Goal: Transaction & Acquisition: Purchase product/service

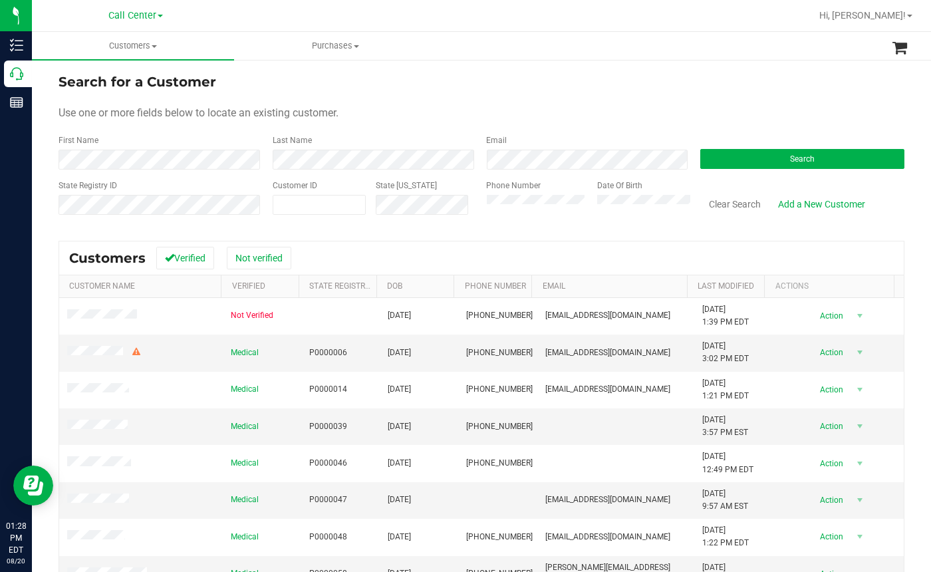
click at [380, 143] on div "Last Name" at bounding box center [370, 151] width 214 height 35
click at [734, 154] on button "Search" at bounding box center [802, 159] width 204 height 20
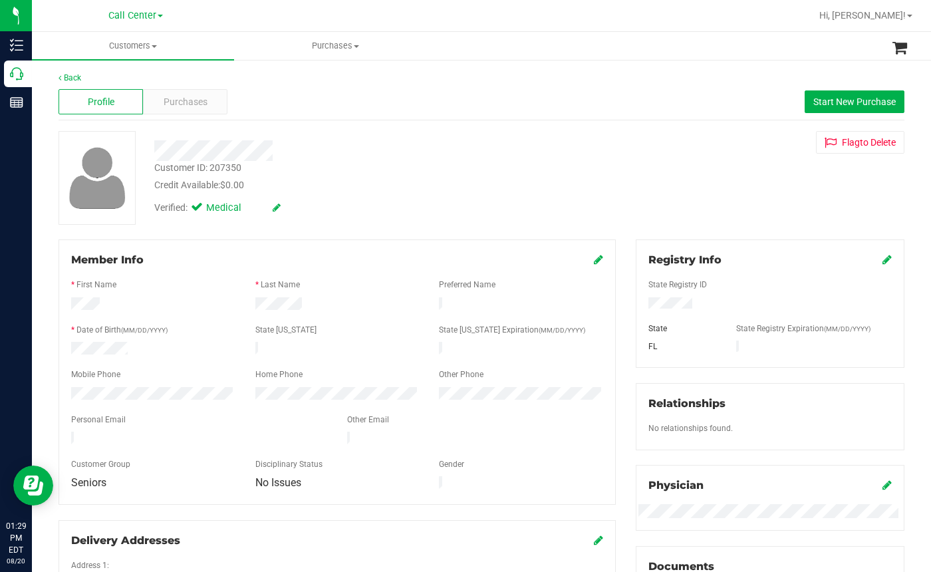
click at [310, 111] on div "Profile Purchases Start New Purchase" at bounding box center [480, 102] width 845 height 37
click at [194, 102] on span "Purchases" at bounding box center [186, 102] width 44 height 14
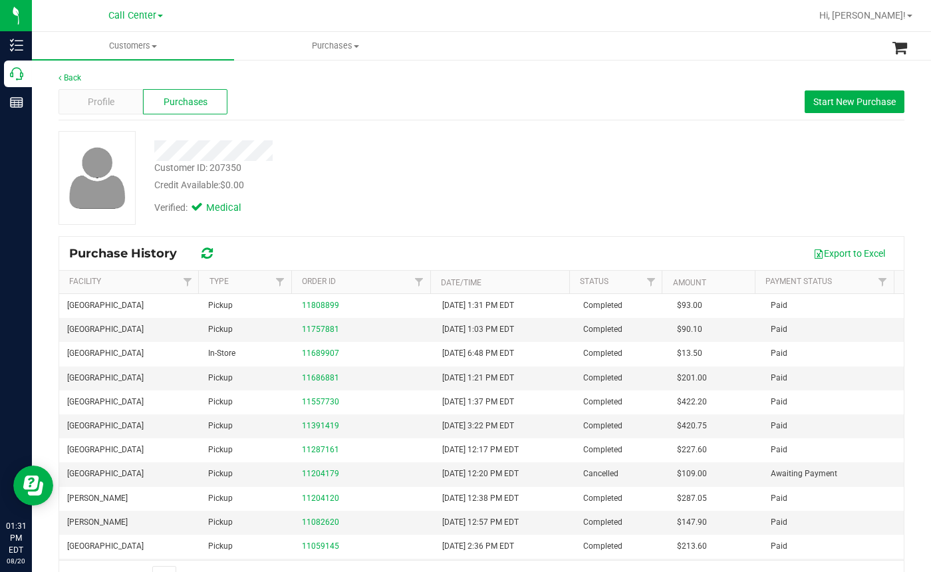
click at [350, 105] on div "Profile Purchases Start New Purchase" at bounding box center [480, 102] width 845 height 37
click at [815, 101] on span "Start New Purchase" at bounding box center [854, 101] width 82 height 11
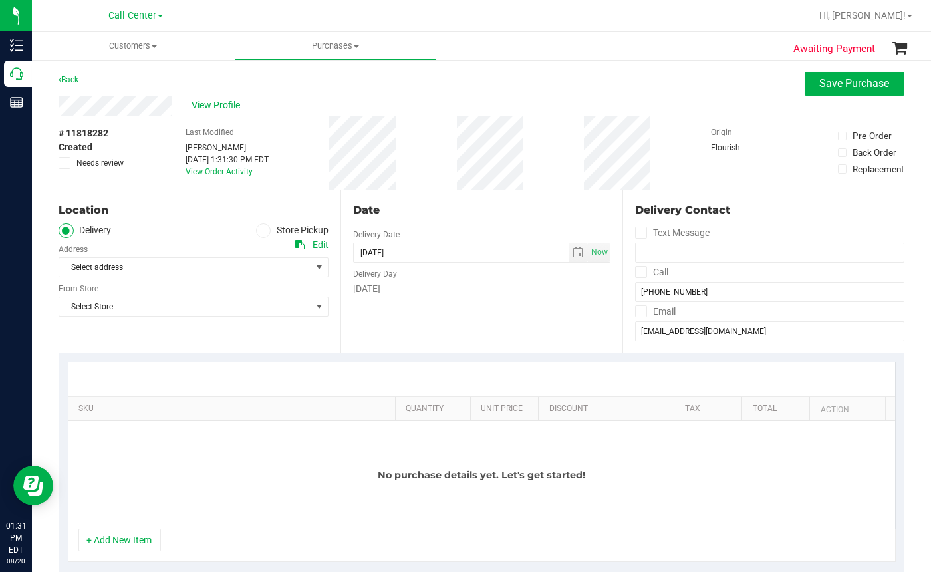
click at [260, 231] on icon at bounding box center [263, 231] width 8 height 0
click at [0, 0] on input "Store Pickup" at bounding box center [0, 0] width 0 height 0
click at [116, 272] on span "Select Store" at bounding box center [185, 267] width 252 height 19
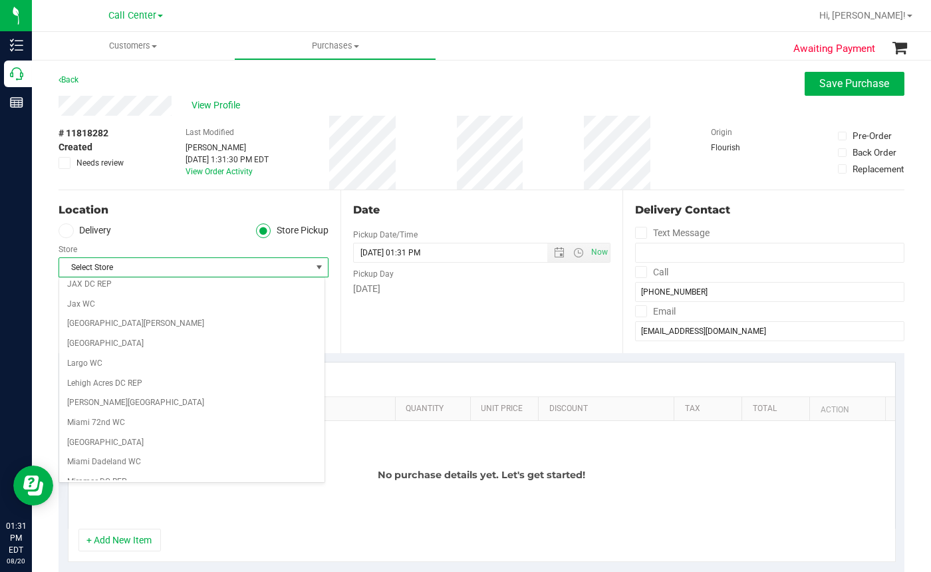
scroll to position [332, 0]
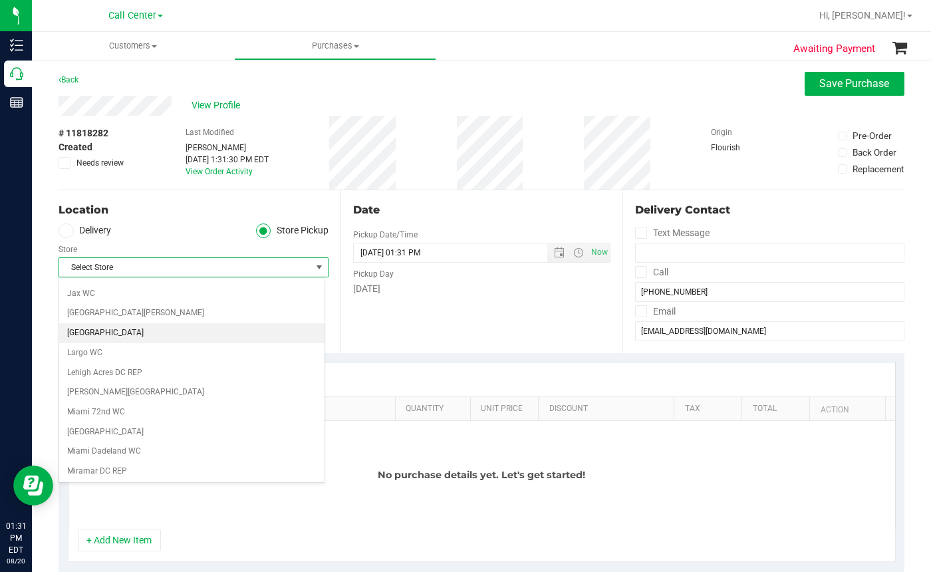
click at [82, 329] on li "[GEOGRAPHIC_DATA]" at bounding box center [191, 333] width 265 height 20
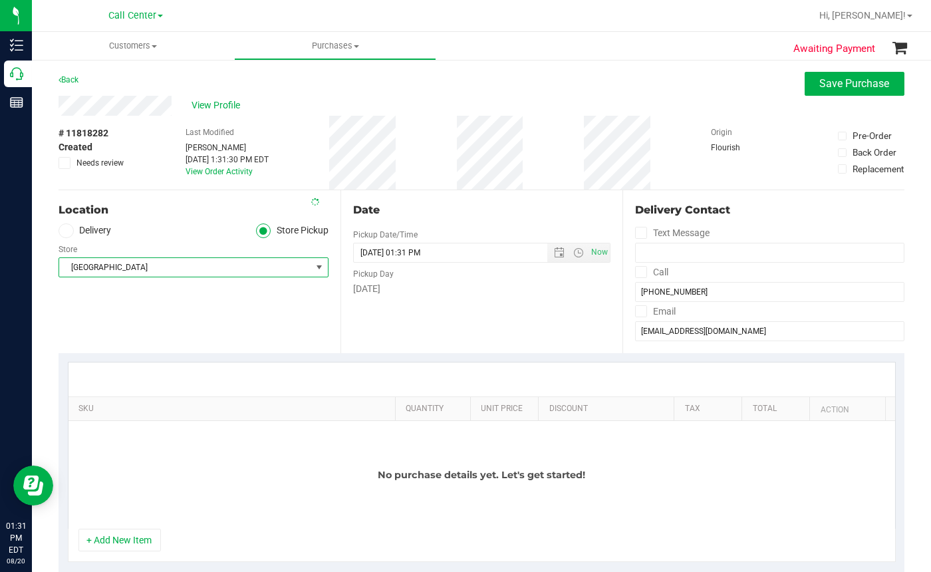
click at [114, 534] on button "+ Add New Item" at bounding box center [119, 539] width 82 height 23
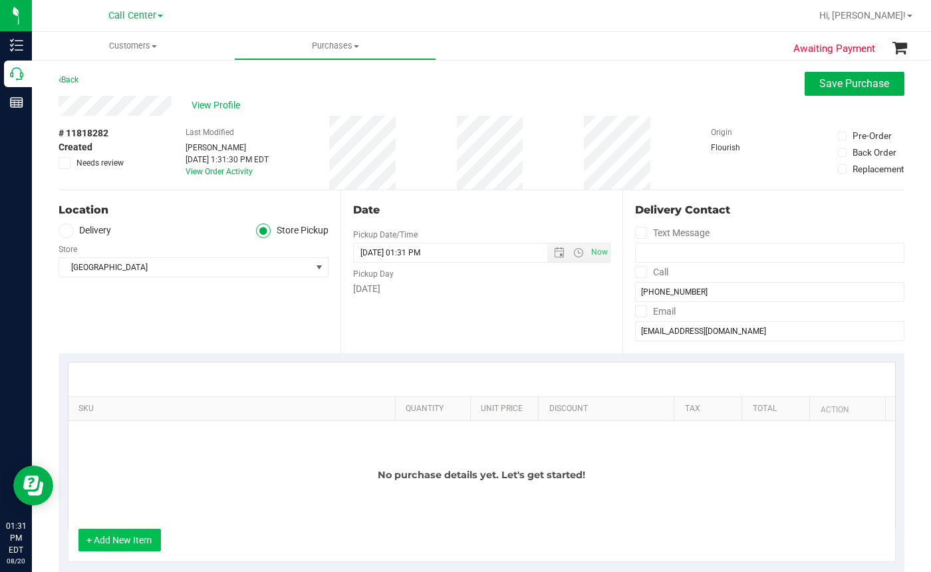
click at [119, 536] on button "+ Add New Item" at bounding box center [119, 539] width 82 height 23
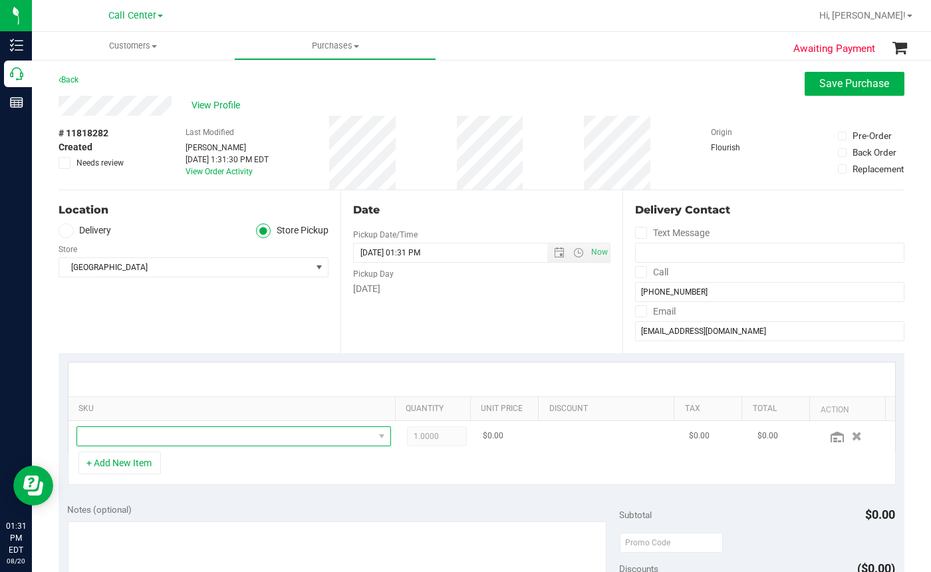
click at [114, 439] on span "NO DATA FOUND" at bounding box center [225, 436] width 296 height 19
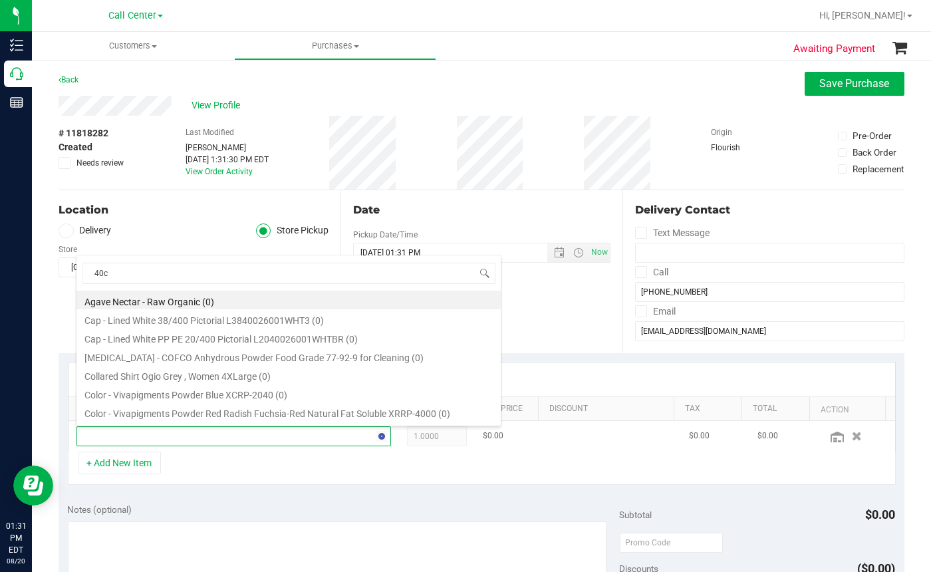
type input "40ct"
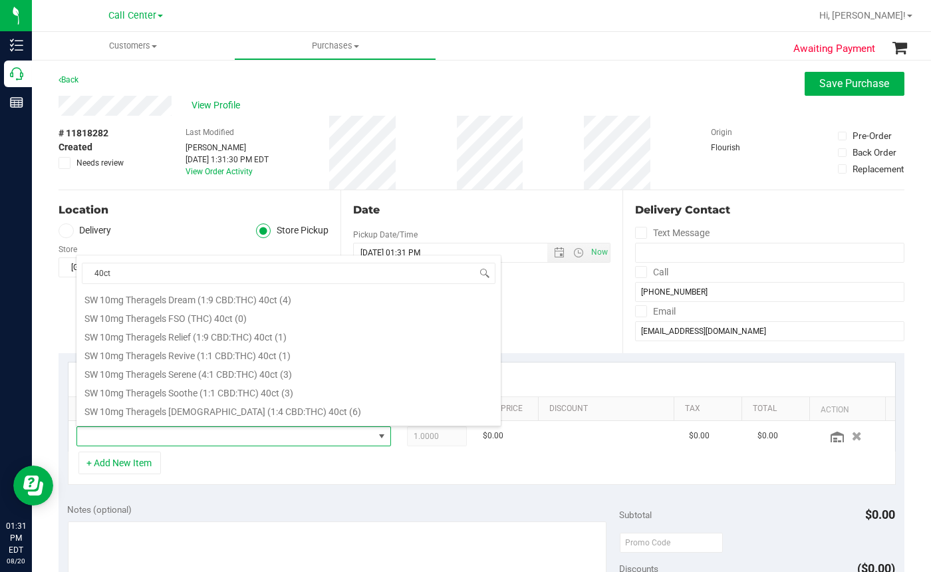
scroll to position [798, 0]
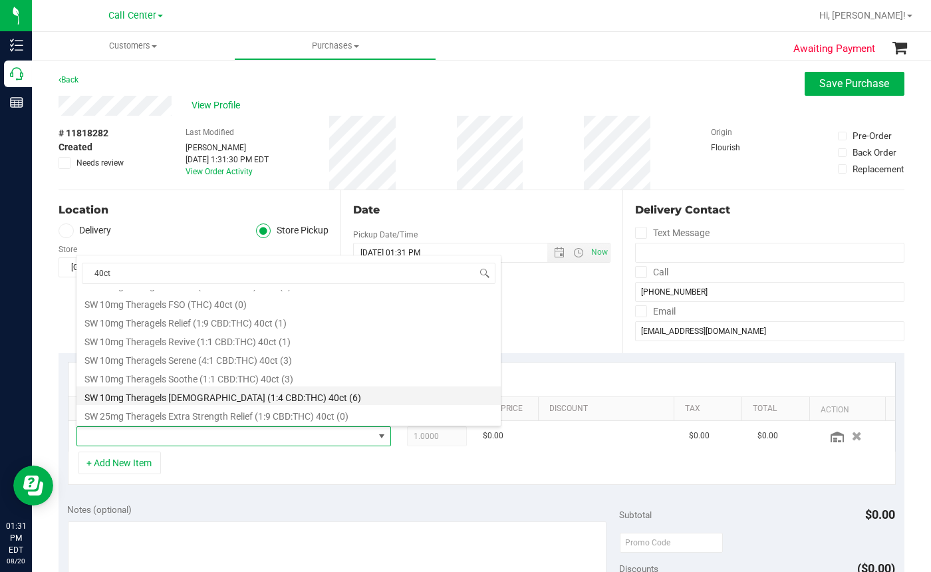
click at [240, 400] on li "SW 10mg Theragels [DEMOGRAPHIC_DATA] (1:4 CBD:THC) 40ct (6)" at bounding box center [288, 395] width 424 height 19
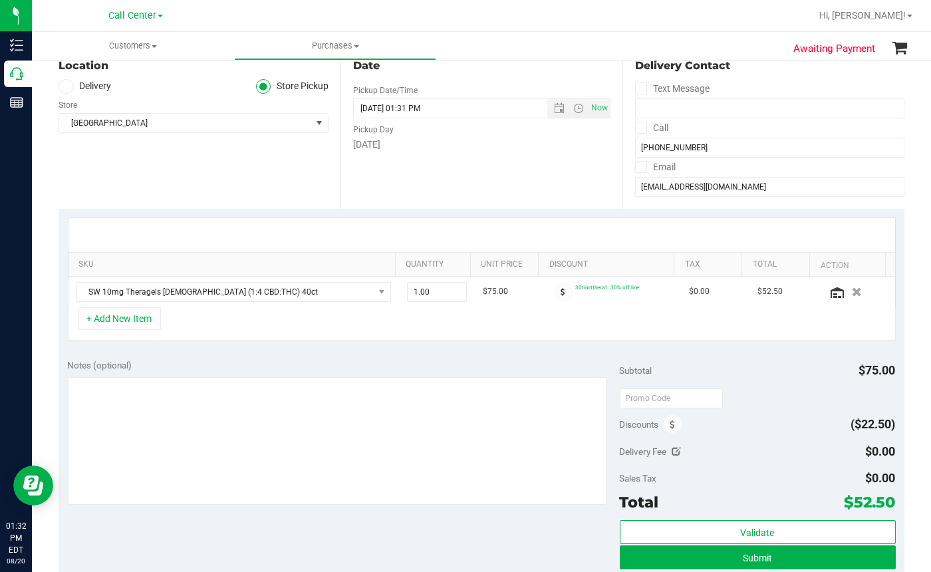
scroll to position [199, 0]
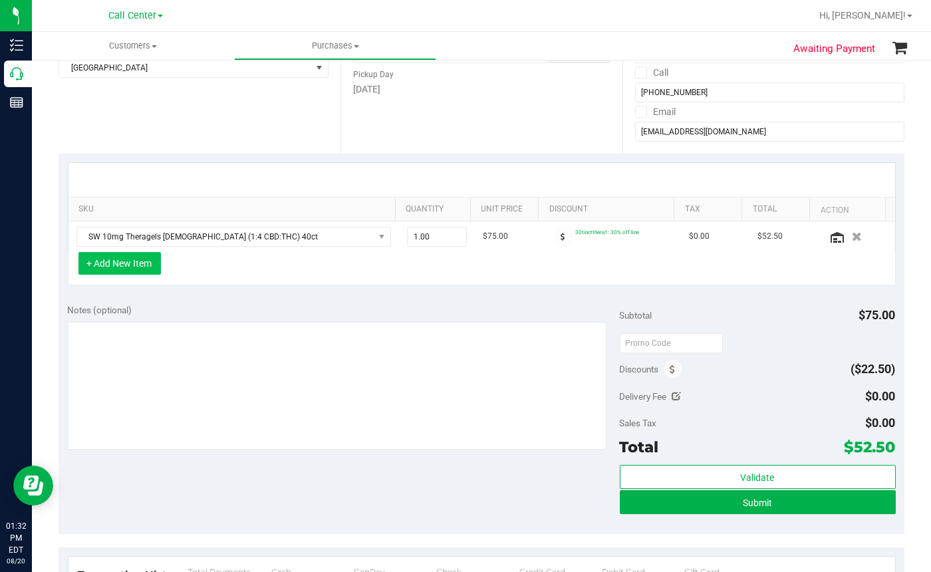
click at [112, 263] on button "+ Add New Item" at bounding box center [119, 263] width 82 height 23
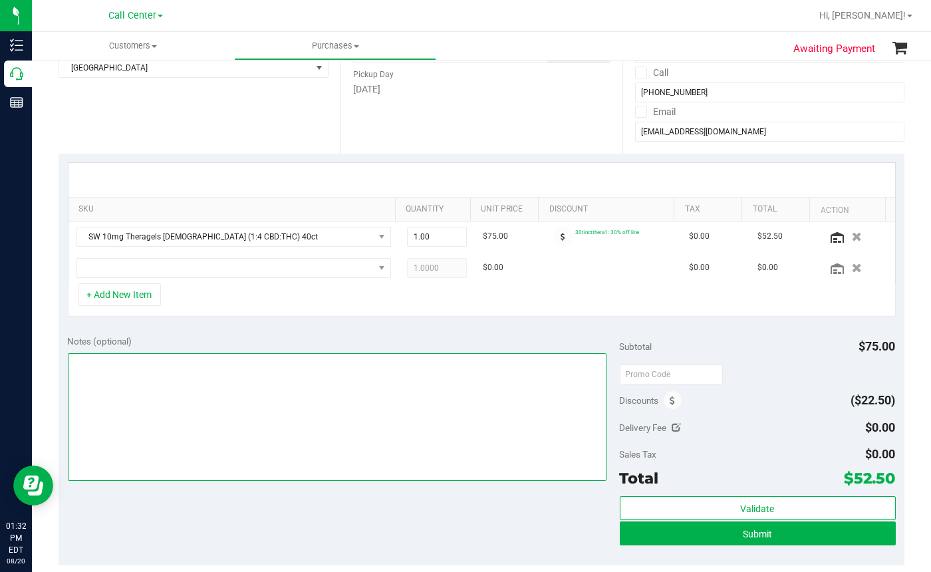
click at [316, 451] on textarea at bounding box center [337, 417] width 538 height 128
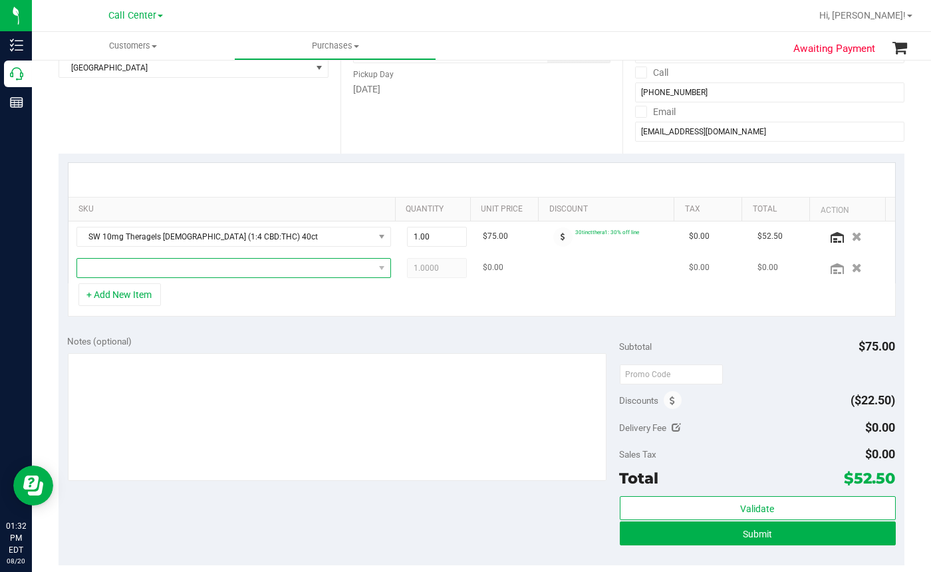
click at [136, 265] on span "NO DATA FOUND" at bounding box center [225, 268] width 296 height 19
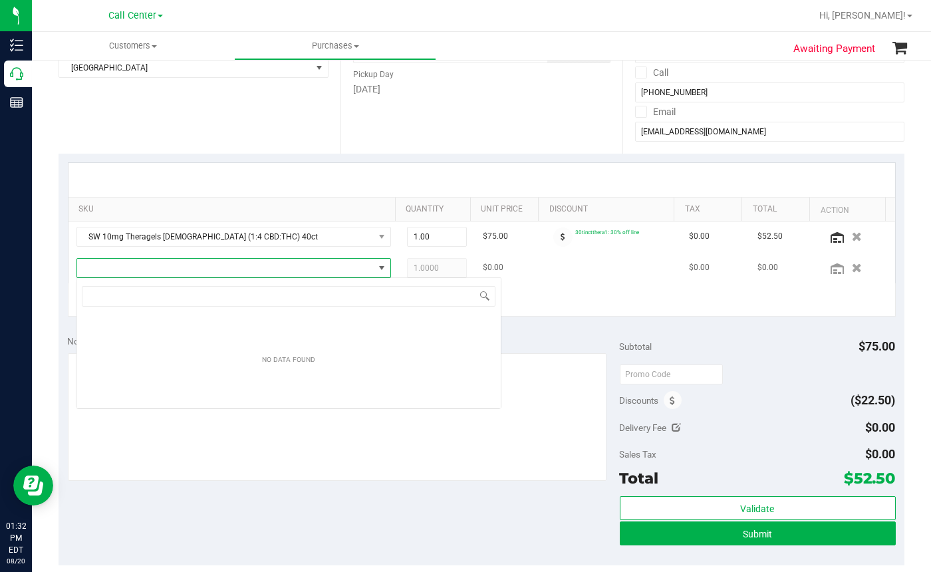
scroll to position [19, 306]
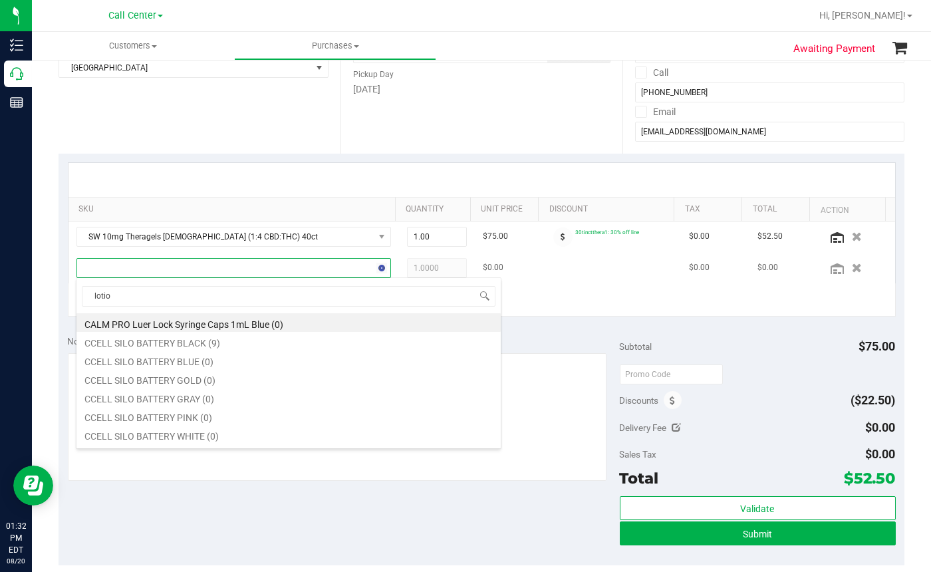
type input "lotion"
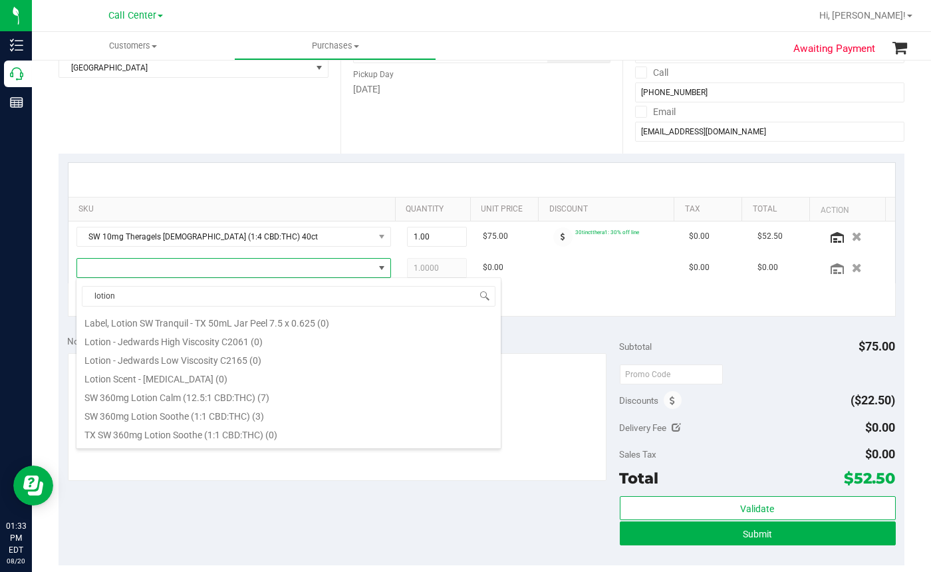
scroll to position [199, 0]
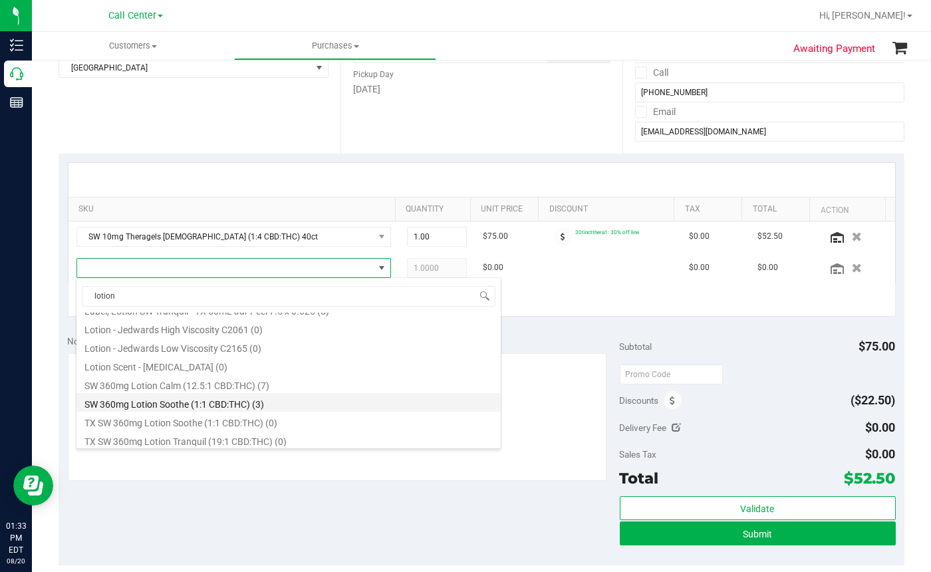
click at [223, 403] on li "SW 360mg Lotion Soothe (1:1 CBD:THC) (3)" at bounding box center [288, 402] width 424 height 19
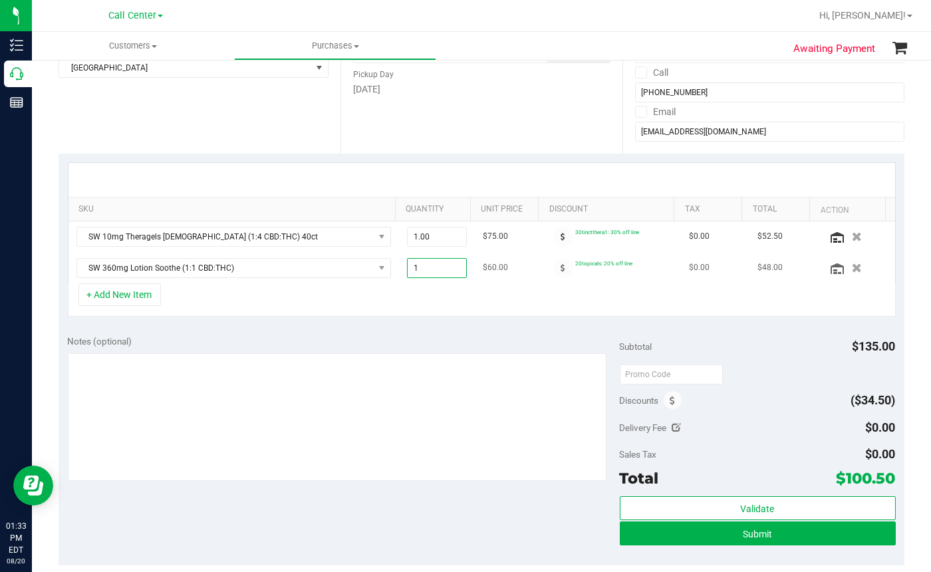
drag, startPoint x: 442, startPoint y: 269, endPoint x: 401, endPoint y: 262, distance: 41.2
click at [407, 262] on span "1.00 1" at bounding box center [437, 268] width 60 height 20
type input "2"
type input "2.00"
click at [461, 308] on div "+ Add New Item" at bounding box center [482, 299] width 828 height 33
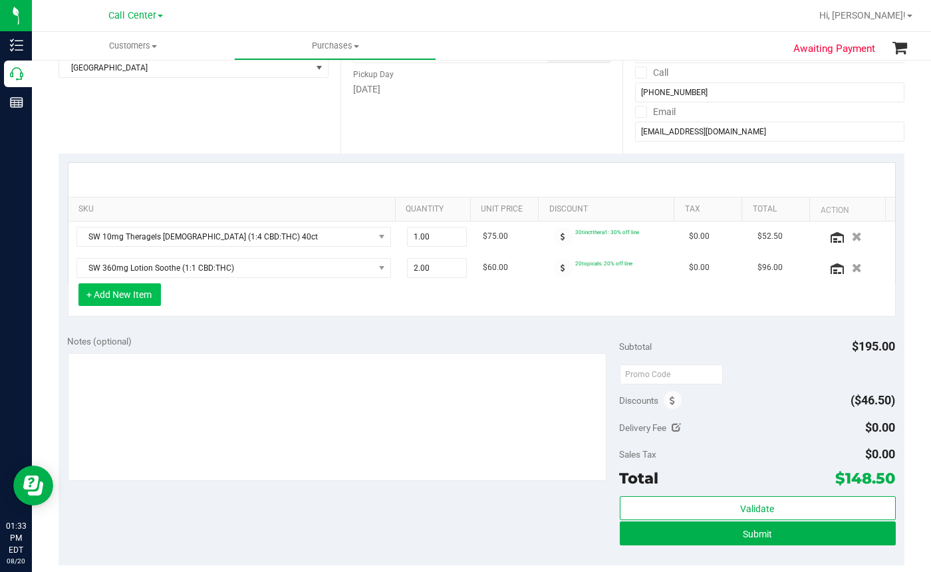
click at [138, 297] on button "+ Add New Item" at bounding box center [119, 294] width 82 height 23
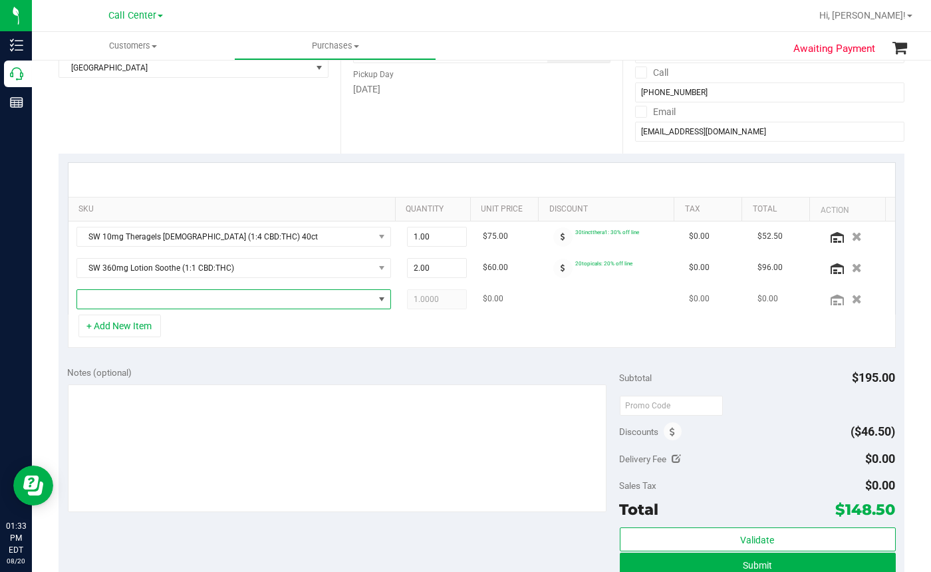
click at [142, 298] on span "NO DATA FOUND" at bounding box center [225, 299] width 296 height 19
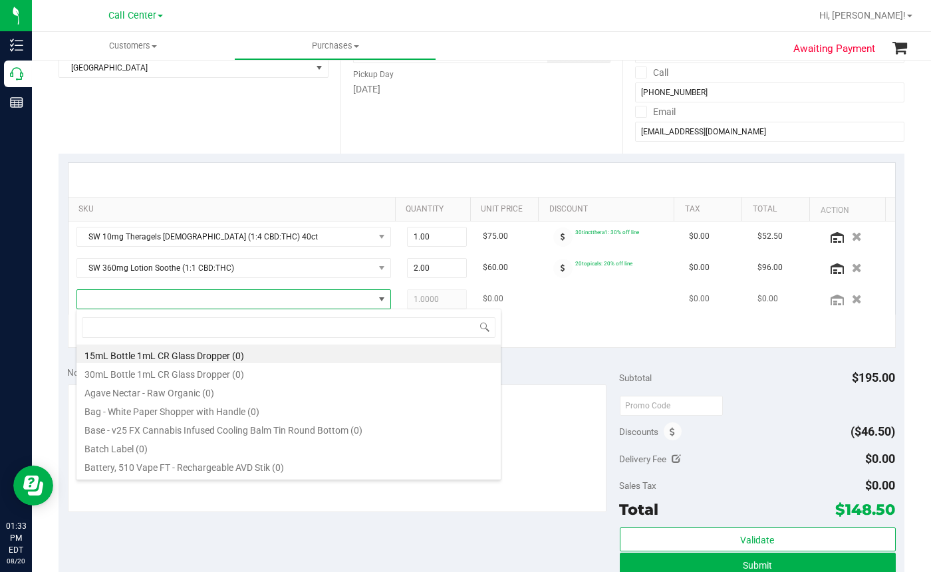
scroll to position [19, 302]
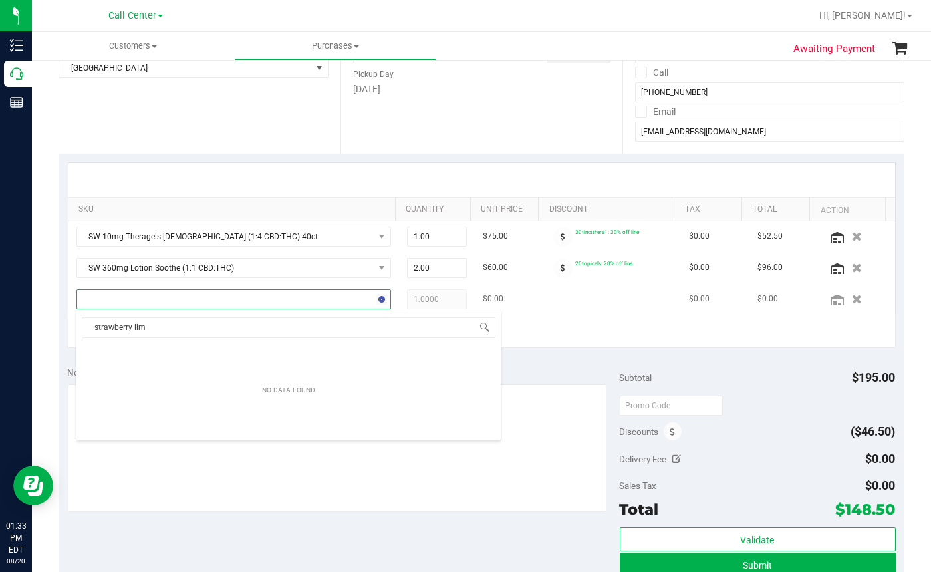
type input "strawberry lime"
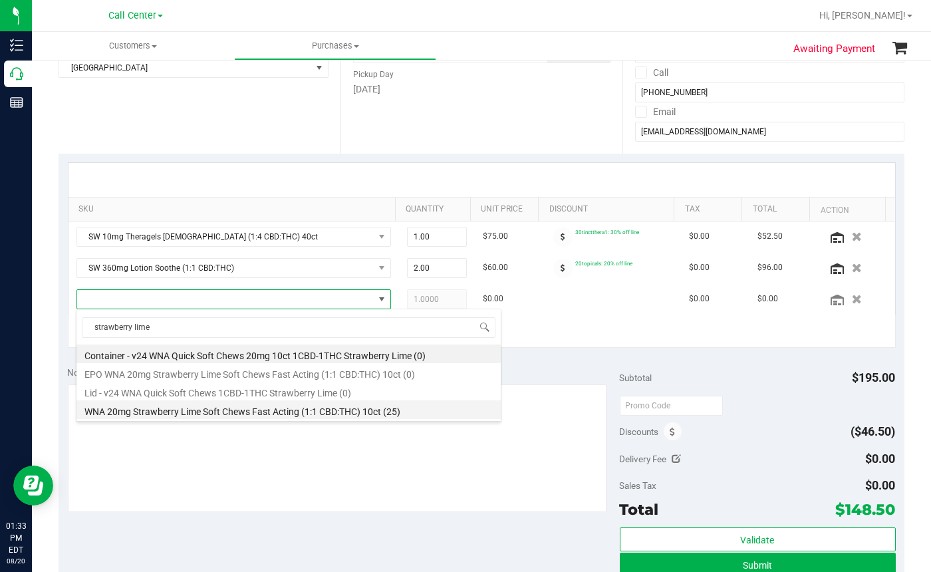
click at [246, 411] on li "WNA 20mg Strawberry Lime Soft Chews Fast Acting (1:1 CBD:THC) 10ct (25)" at bounding box center [288, 409] width 424 height 19
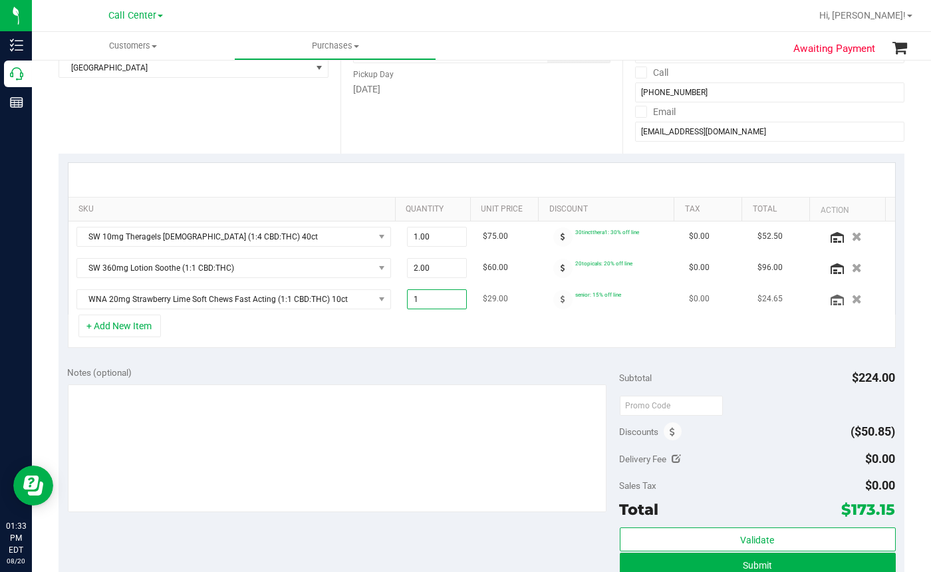
drag, startPoint x: 433, startPoint y: 302, endPoint x: 390, endPoint y: 307, distance: 43.5
click at [399, 307] on td "1.00 1" at bounding box center [437, 299] width 76 height 31
type input "2"
type input "2.00"
click at [431, 326] on div "+ Add New Item" at bounding box center [482, 330] width 828 height 33
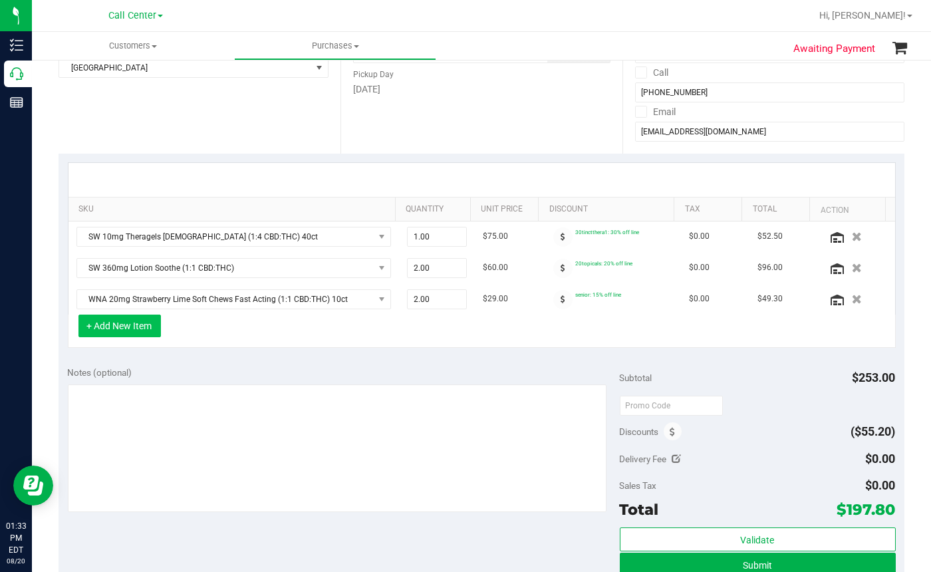
click at [133, 326] on button "+ Add New Item" at bounding box center [119, 325] width 82 height 23
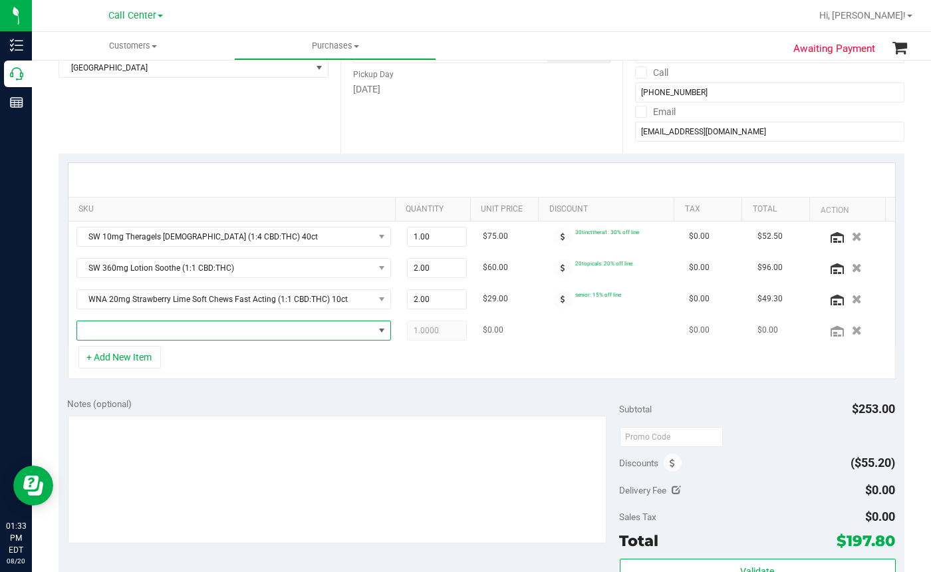
click at [120, 334] on span "NO DATA FOUND" at bounding box center [225, 330] width 296 height 19
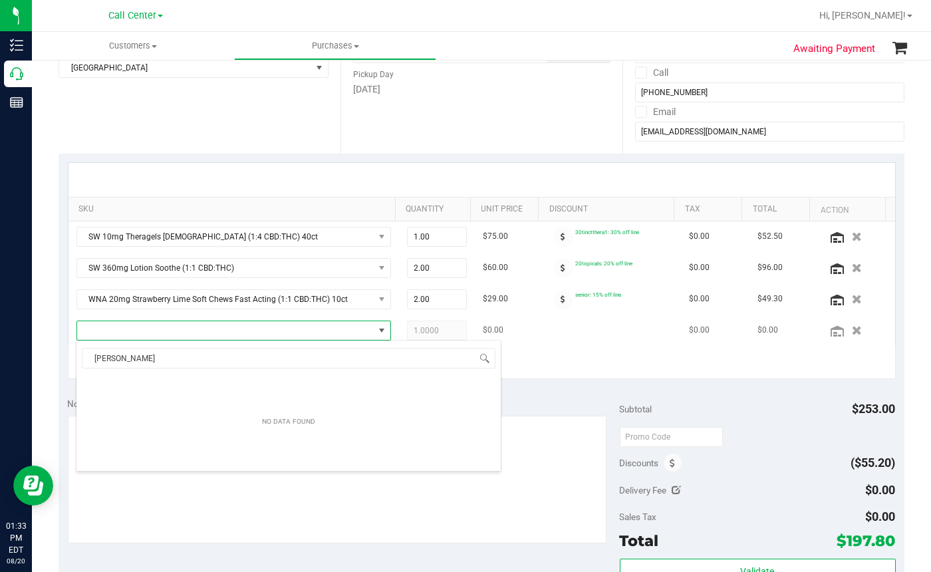
type input "yuzu"
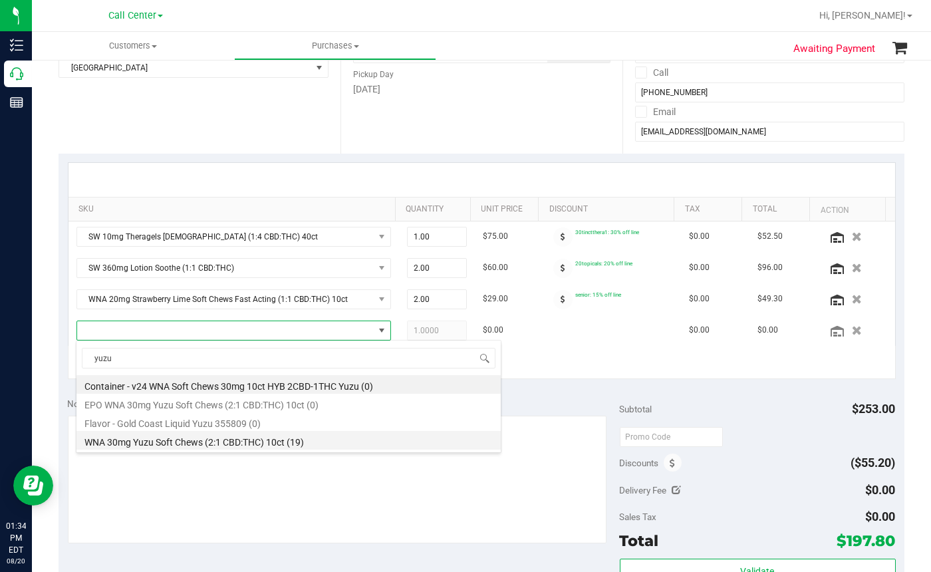
click at [184, 438] on li "WNA 30mg Yuzu Soft Chews (2:1 CBD:THC) 10ct (19)" at bounding box center [288, 440] width 424 height 19
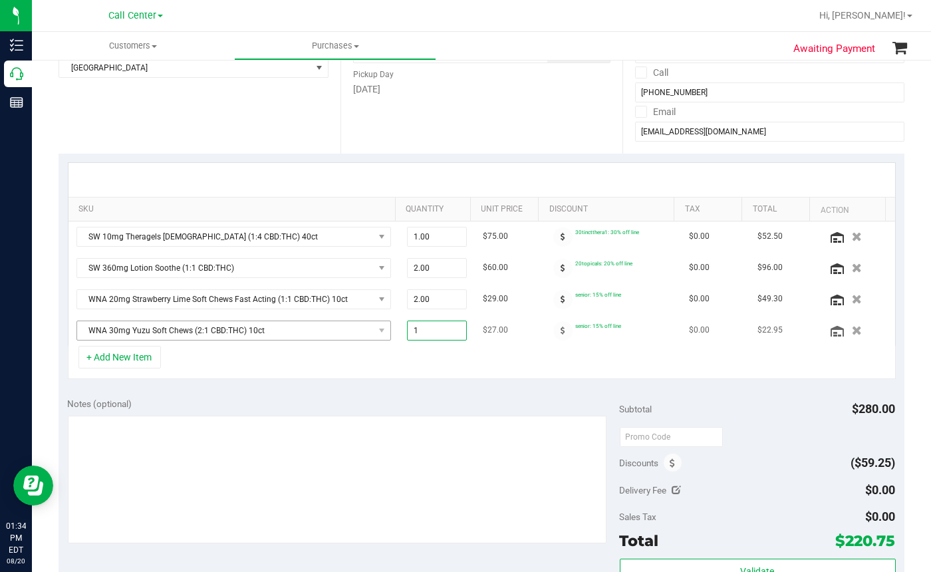
drag, startPoint x: 431, startPoint y: 328, endPoint x: 354, endPoint y: 329, distance: 76.5
click at [354, 329] on tr "WNA 30mg Yuzu Soft Chews (2:1 CBD:THC) 10ct 1.00 1 $27.00 senior: 15% off line …" at bounding box center [481, 330] width 826 height 31
type input "2"
type input "2.00"
click at [417, 364] on div "+ Add New Item" at bounding box center [482, 362] width 828 height 33
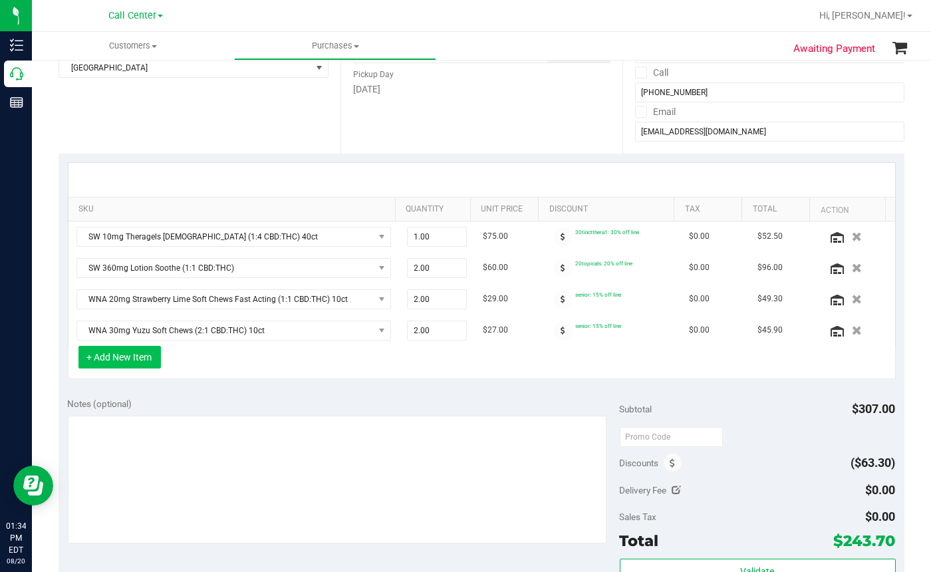
click at [142, 358] on button "+ Add New Item" at bounding box center [119, 357] width 82 height 23
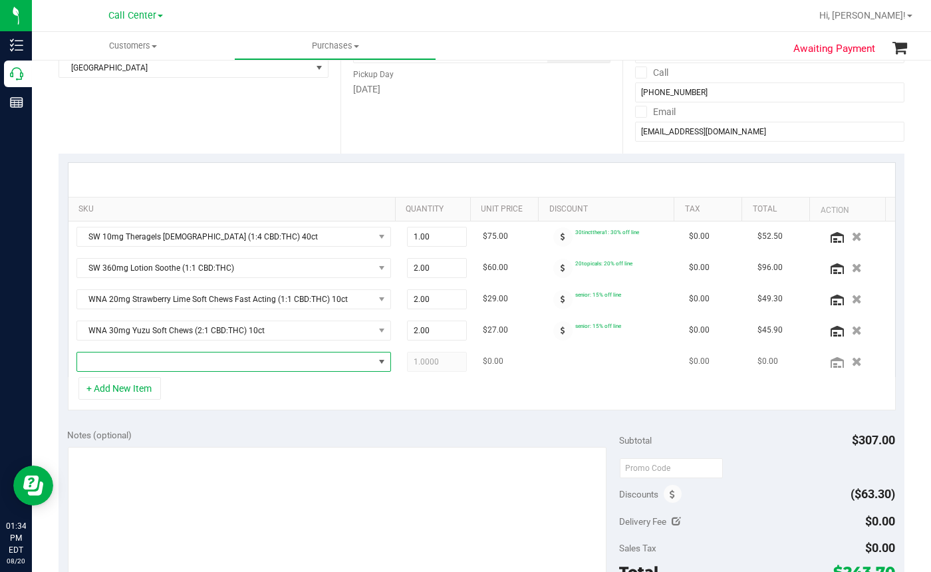
click at [100, 362] on span "NO DATA FOUND" at bounding box center [225, 361] width 296 height 19
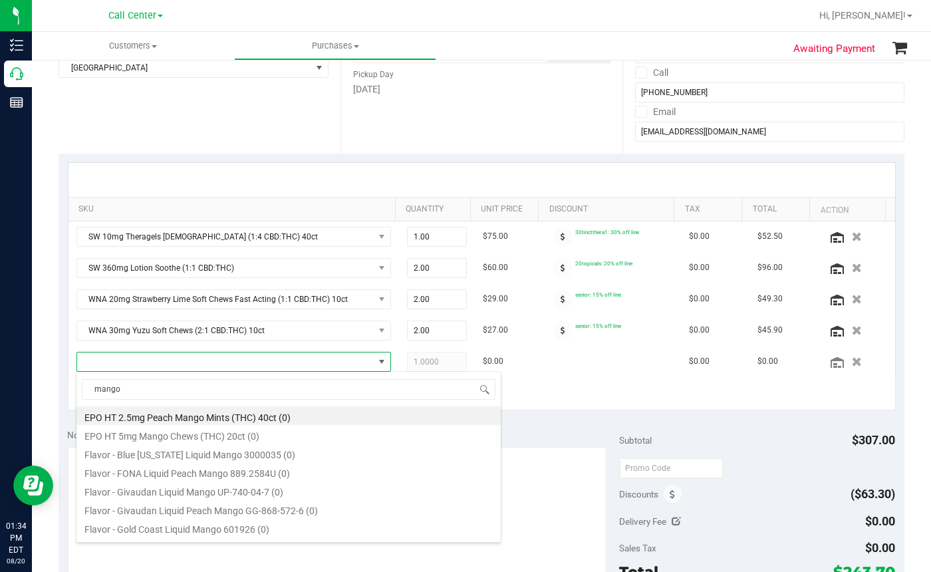
type input "mango"
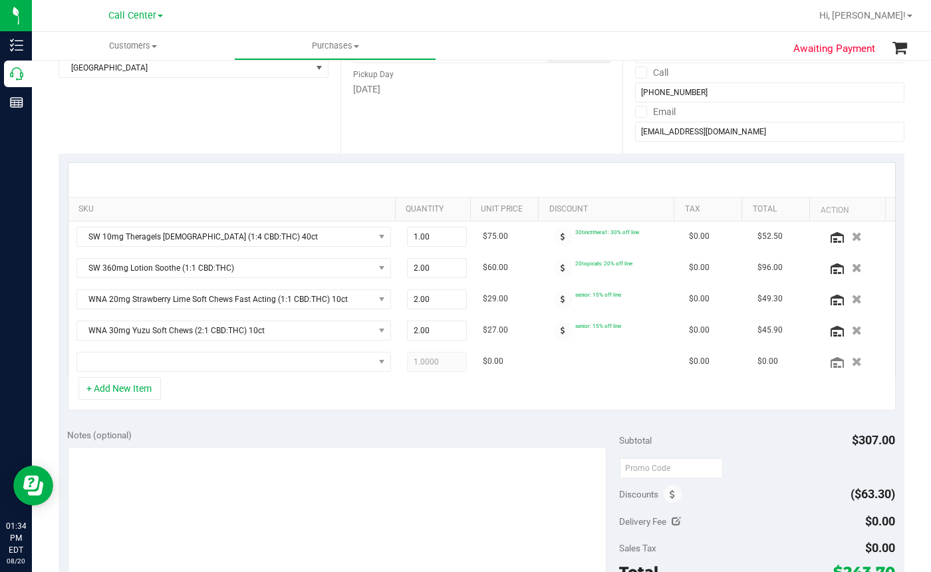
click at [296, 390] on div "+ Add New Item" at bounding box center [482, 393] width 828 height 33
click at [109, 365] on span "NO DATA FOUND" at bounding box center [225, 361] width 296 height 19
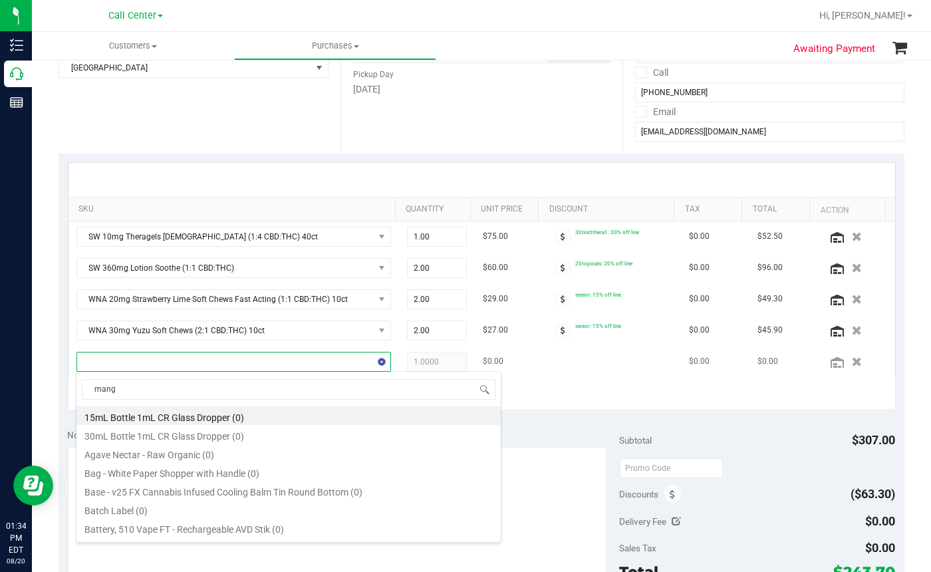
type input "mango"
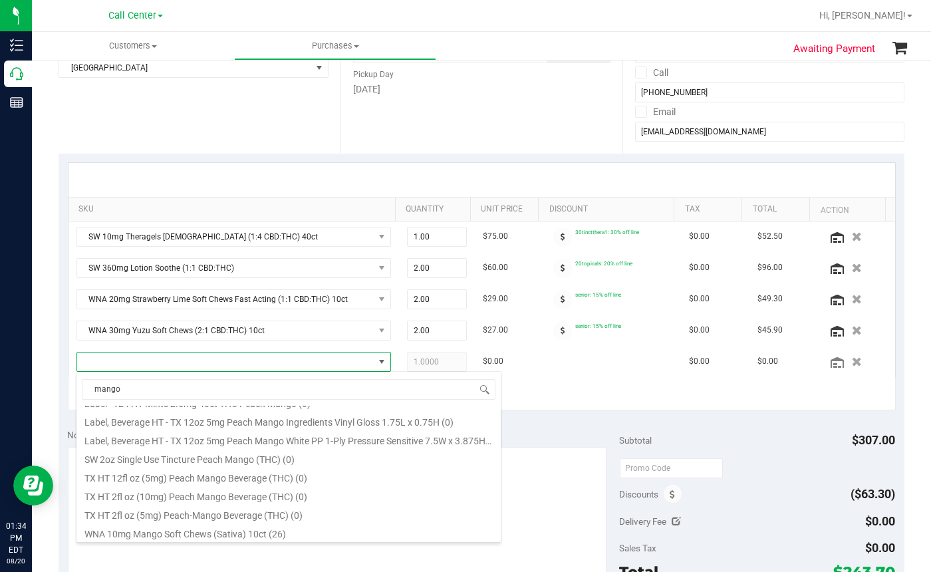
scroll to position [555, 0]
click at [203, 528] on li "WNA 10mg Mango Soft Chews (Sativa) 10ct (26)" at bounding box center [288, 530] width 424 height 19
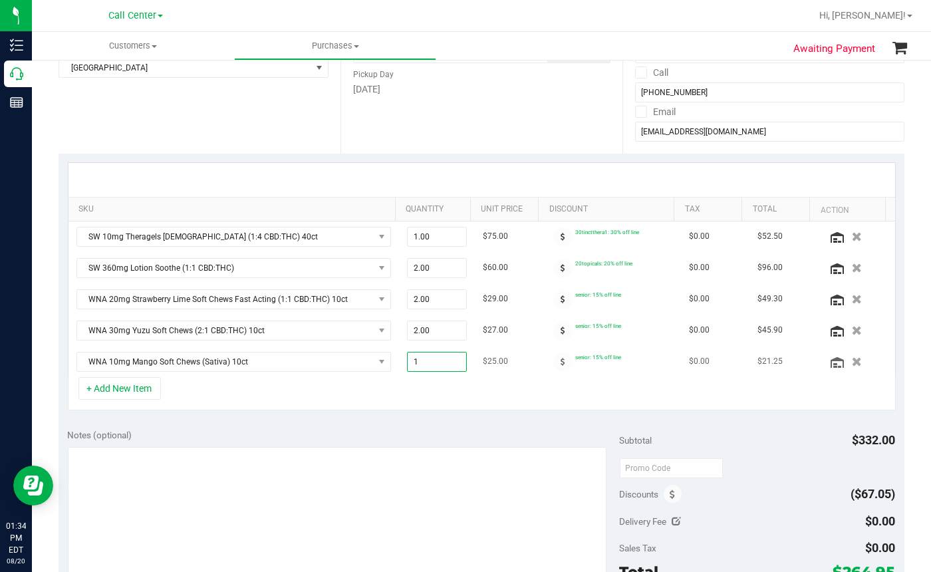
drag, startPoint x: 439, startPoint y: 361, endPoint x: 388, endPoint y: 373, distance: 52.6
click at [388, 373] on tr "WNA 10mg Mango Soft Chews (Sativa) 10ct 1.00 1 $25.00 senior: 15% off line $0.0…" at bounding box center [481, 361] width 826 height 31
type input "2"
type input "2.00"
click at [487, 405] on div "+ Add New Item" at bounding box center [482, 393] width 828 height 33
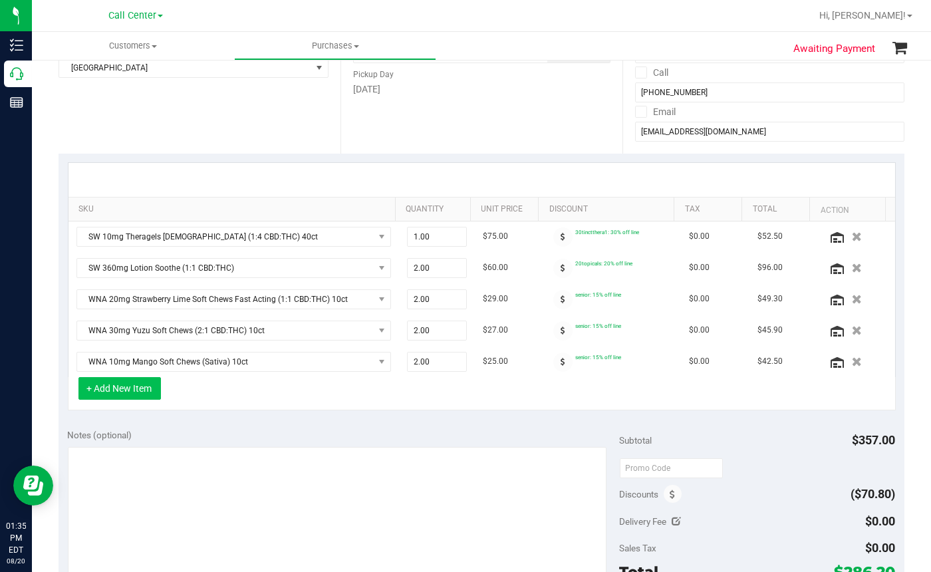
click at [122, 383] on button "+ Add New Item" at bounding box center [119, 388] width 82 height 23
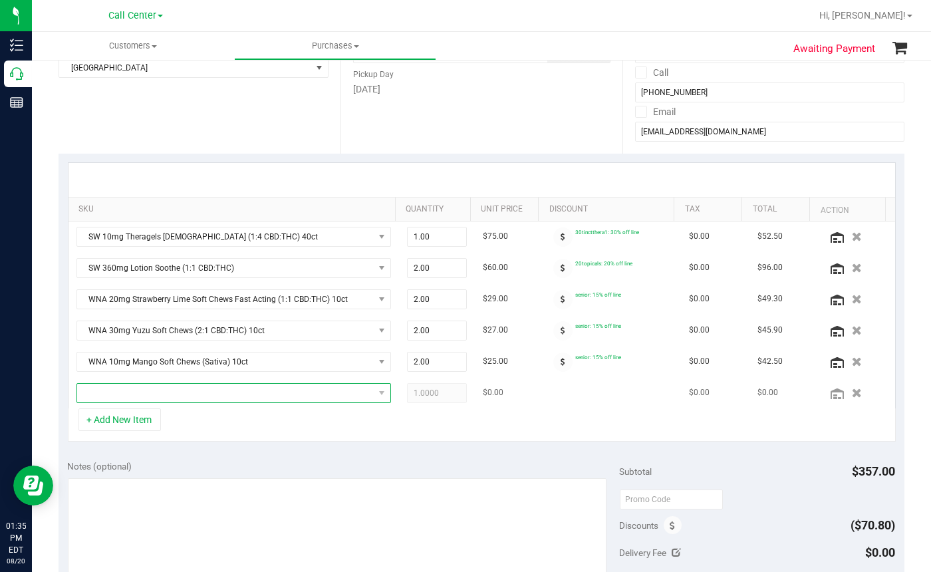
click at [139, 395] on span "NO DATA FOUND" at bounding box center [225, 393] width 296 height 19
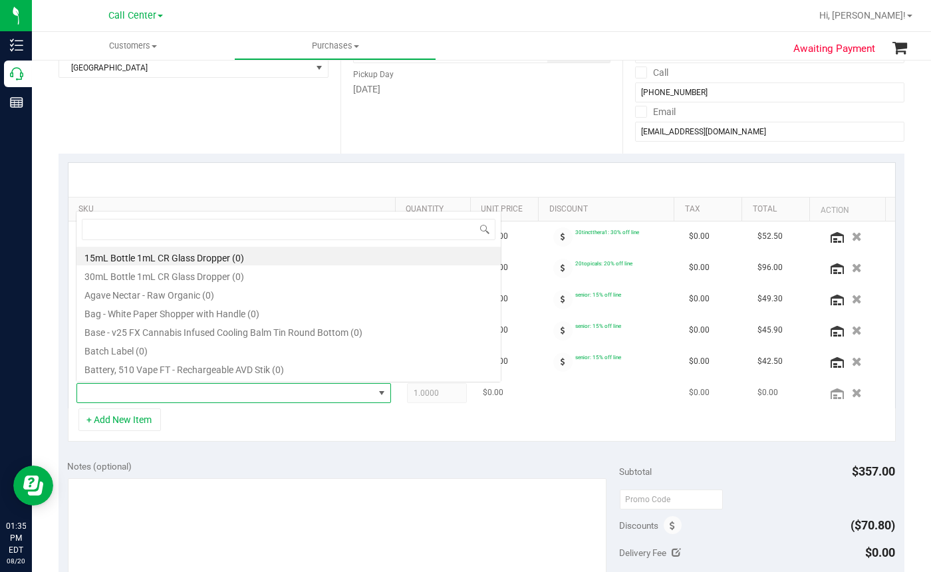
scroll to position [19, 302]
type input "blueberry"
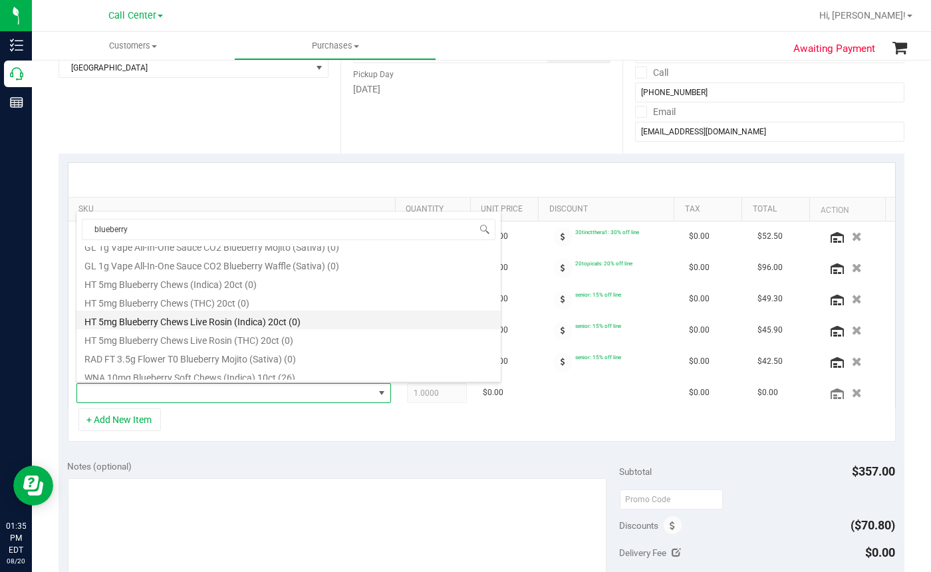
scroll to position [592, 0]
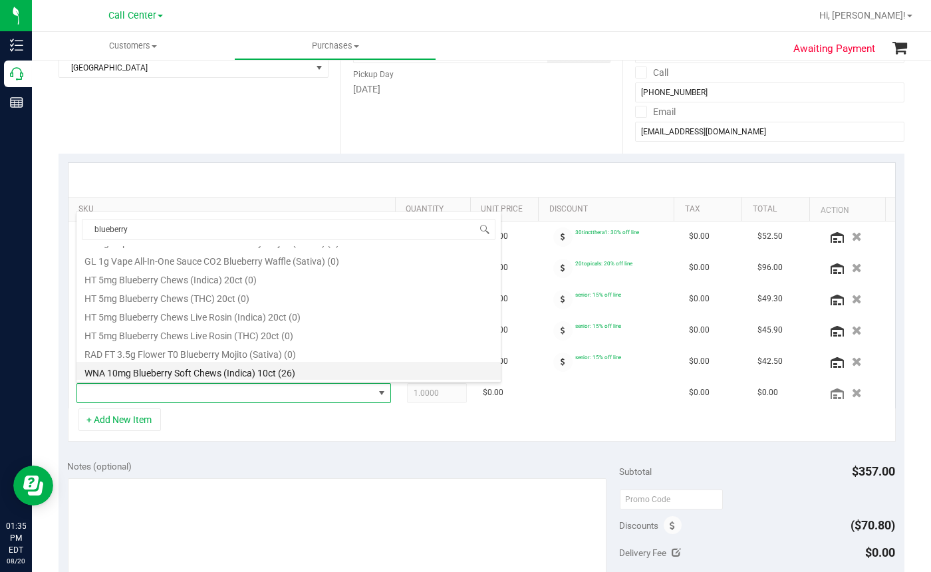
click at [223, 370] on li "WNA 10mg Blueberry Soft Chews (Indica) 10ct (26)" at bounding box center [288, 371] width 424 height 19
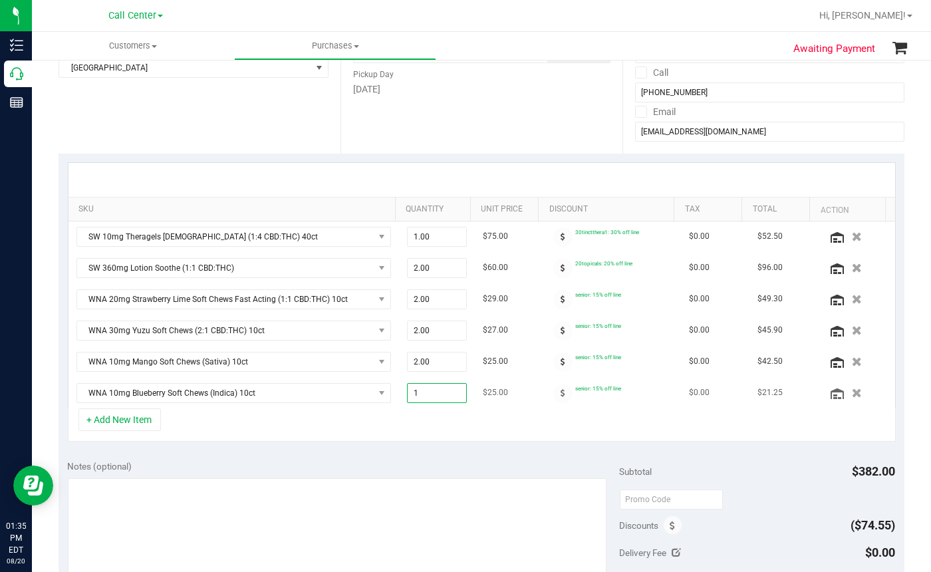
drag, startPoint x: 425, startPoint y: 389, endPoint x: 385, endPoint y: 401, distance: 41.8
click at [385, 401] on tr "WNA 10mg Blueberry Soft Chews (Indica) 10ct 1.00 1 $25.00 senior: 15% off line …" at bounding box center [481, 393] width 826 height 31
type input "2"
type input "2.00"
click at [422, 417] on div "+ Add New Item" at bounding box center [482, 424] width 828 height 33
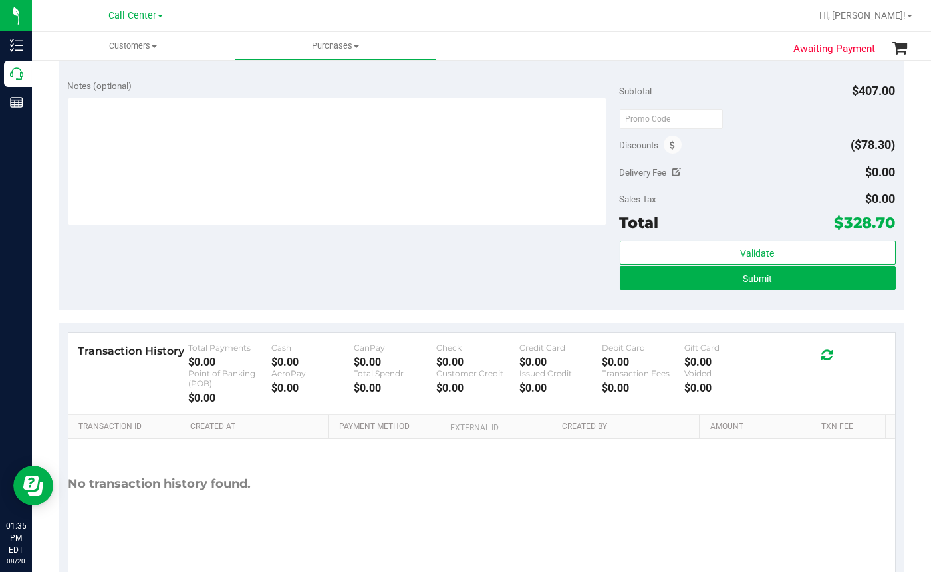
scroll to position [598, 0]
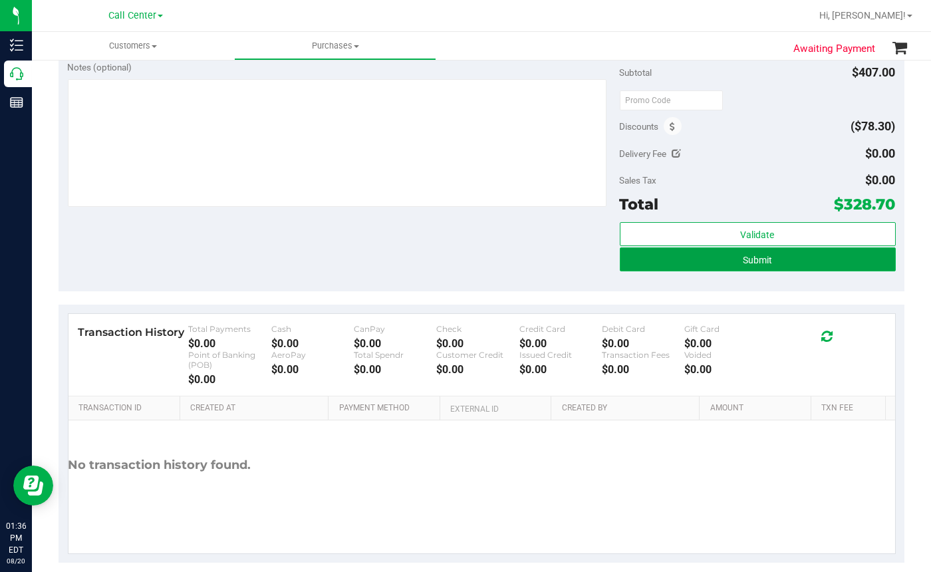
click at [754, 261] on span "Submit" at bounding box center [756, 260] width 29 height 11
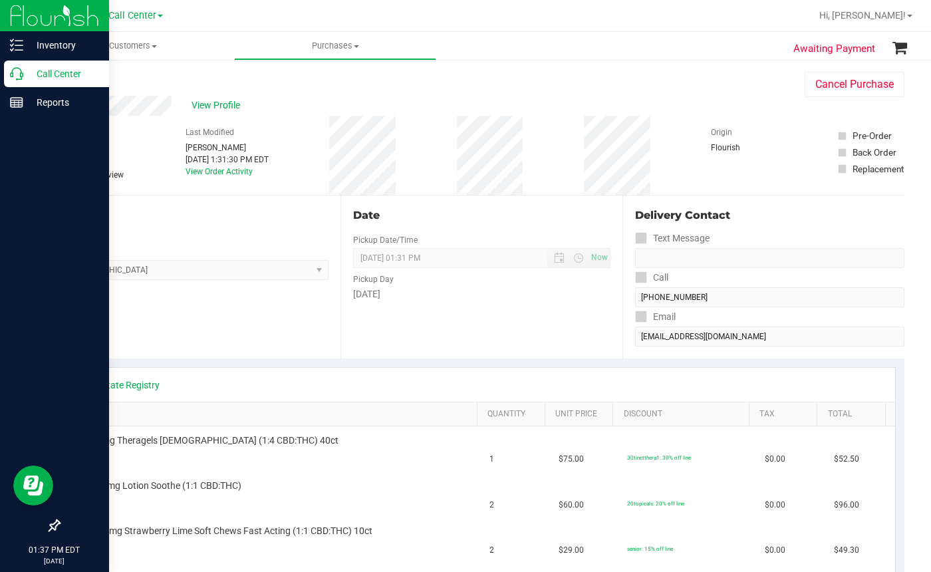
click at [19, 72] on icon at bounding box center [16, 73] width 13 height 13
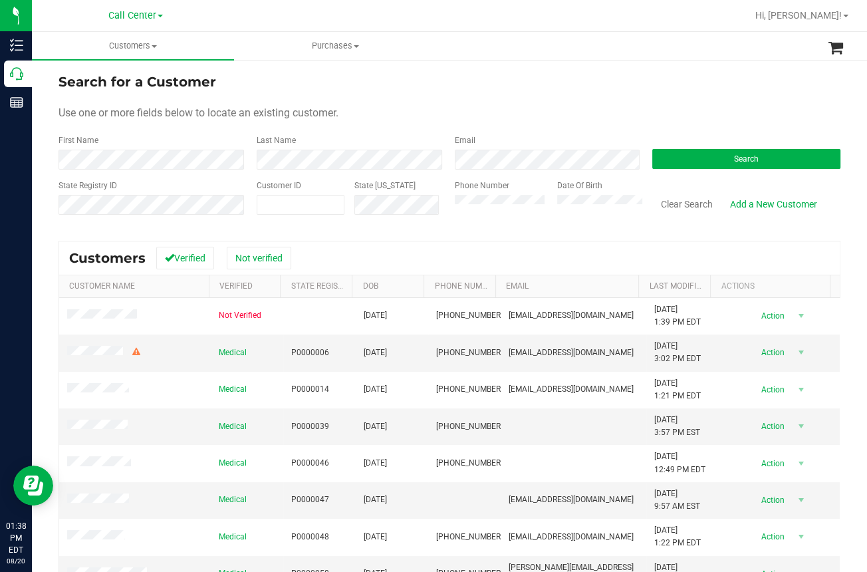
click at [380, 116] on div "Use one or more fields below to locate an existing customer." at bounding box center [449, 113] width 782 height 16
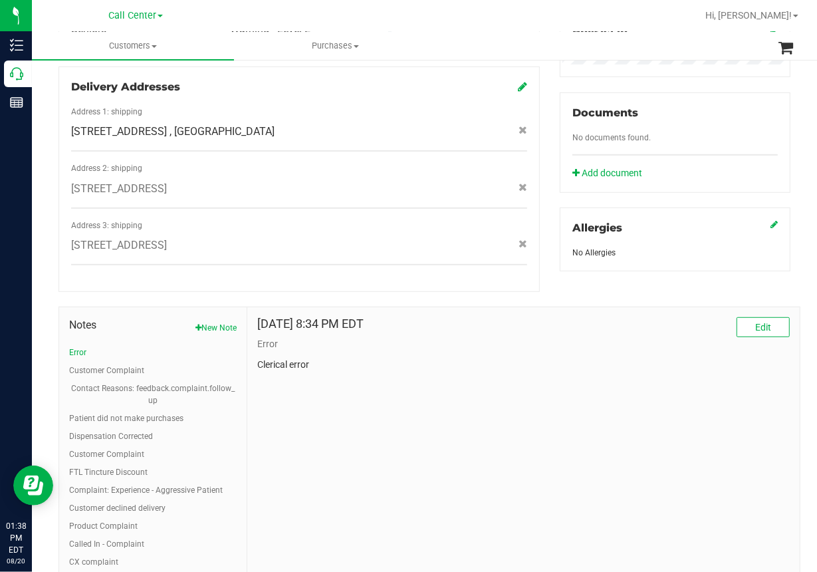
scroll to position [532, 0]
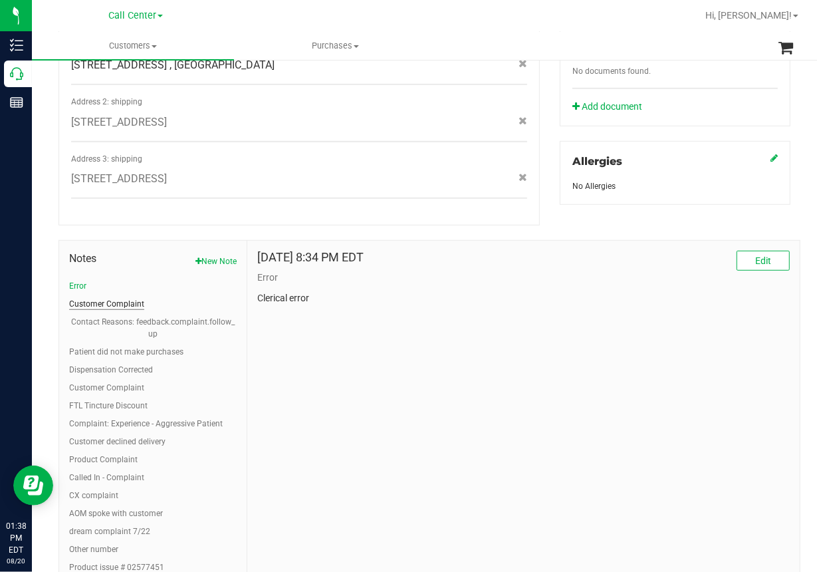
click at [94, 298] on button "Customer Complaint" at bounding box center [106, 304] width 75 height 12
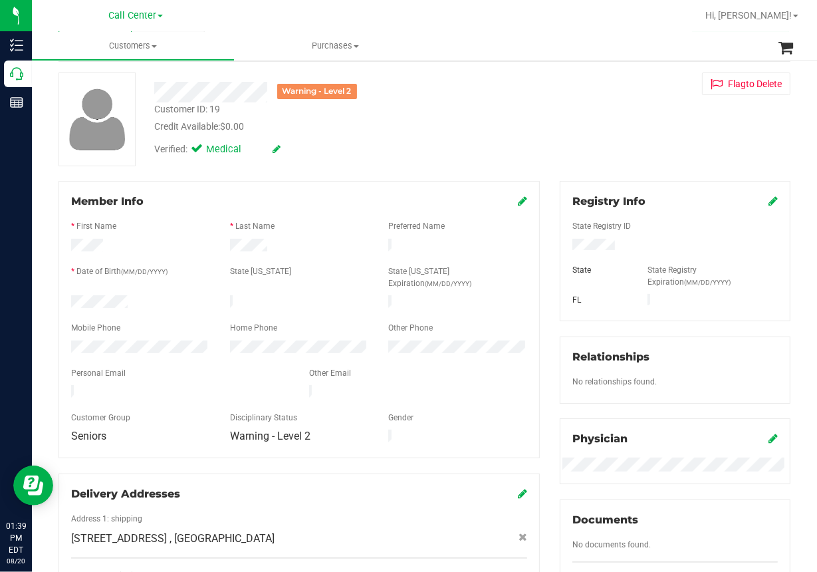
scroll to position [0, 0]
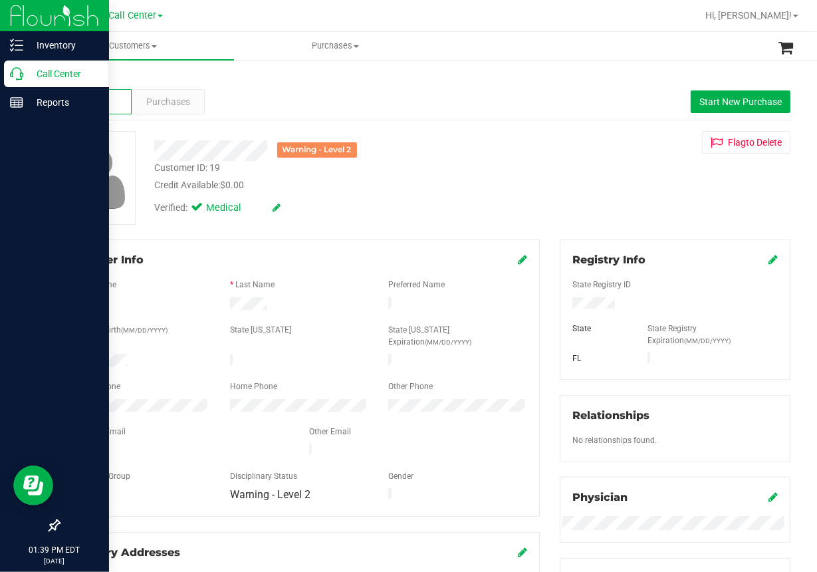
click at [15, 70] on icon at bounding box center [16, 73] width 13 height 13
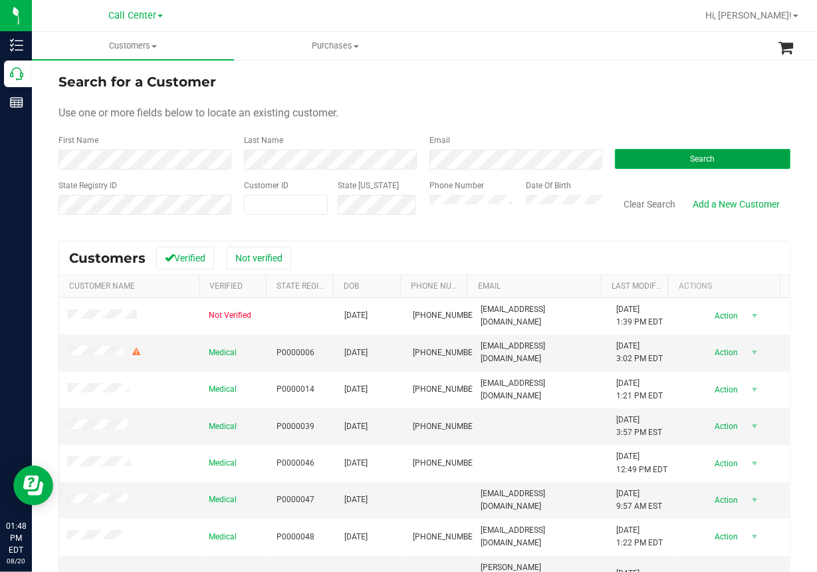
click at [669, 158] on button "Search" at bounding box center [702, 159] width 175 height 20
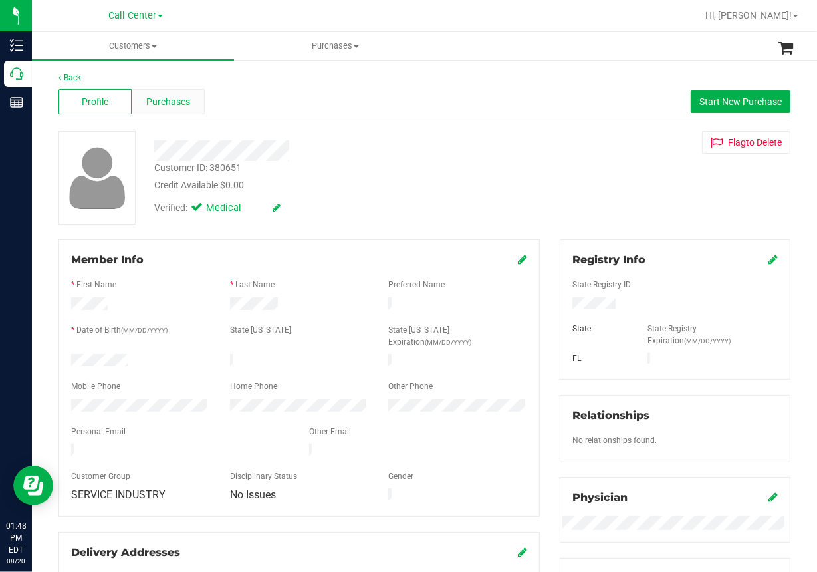
click at [171, 105] on span "Purchases" at bounding box center [168, 102] width 44 height 14
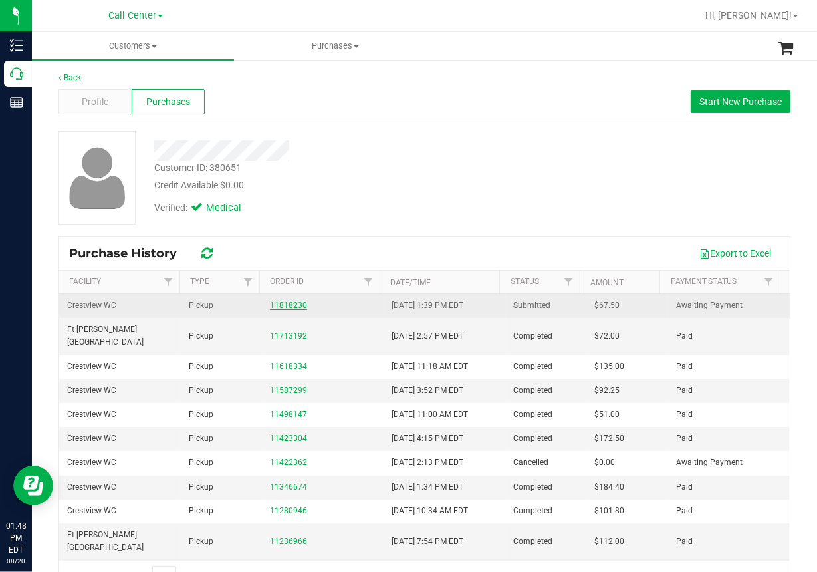
click at [286, 304] on link "11818230" at bounding box center [288, 304] width 37 height 9
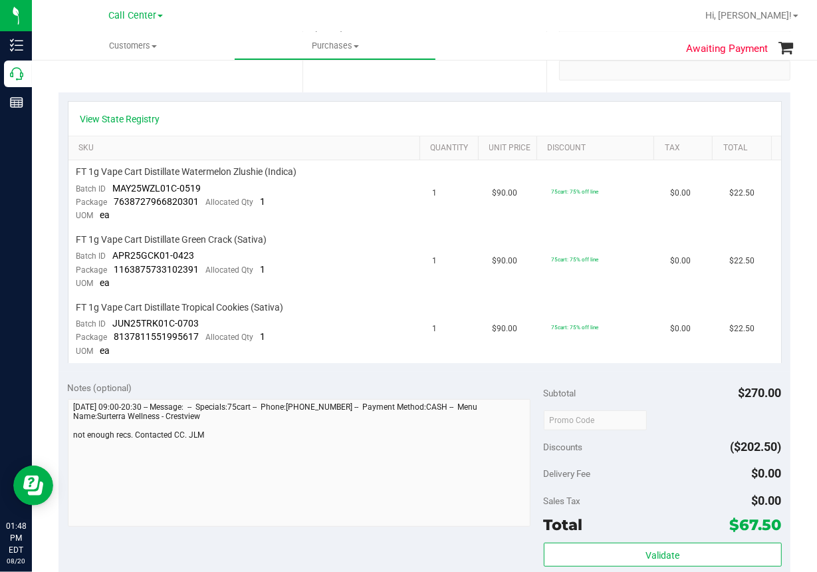
scroll to position [66, 0]
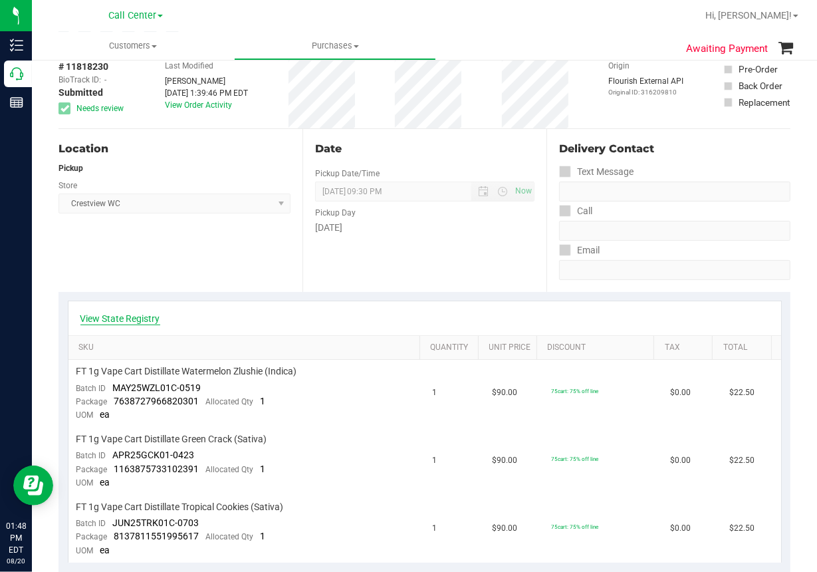
click at [119, 314] on link "View State Registry" at bounding box center [120, 318] width 80 height 13
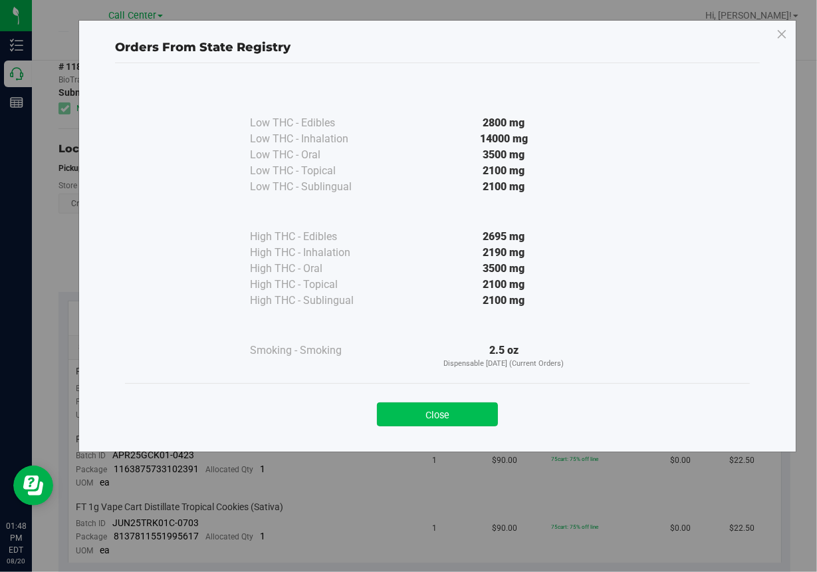
click at [414, 415] on button "Close" at bounding box center [437, 414] width 121 height 24
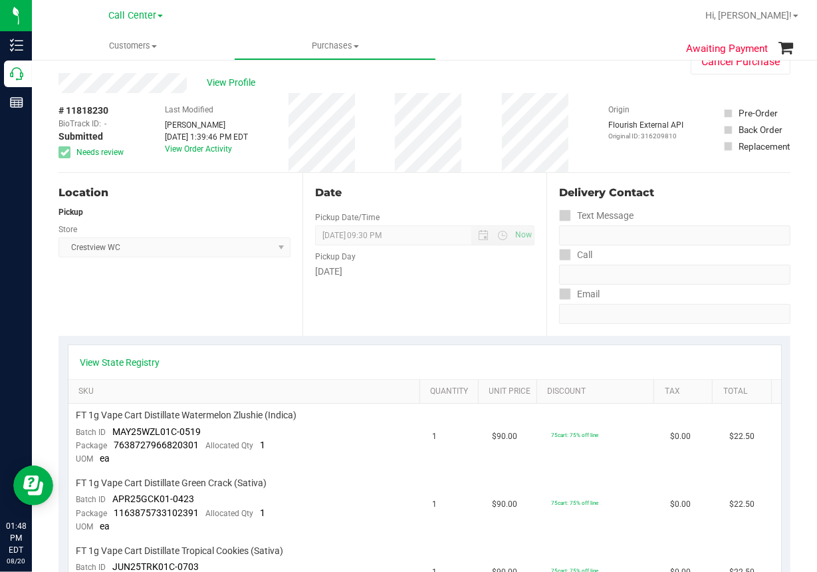
scroll to position [0, 0]
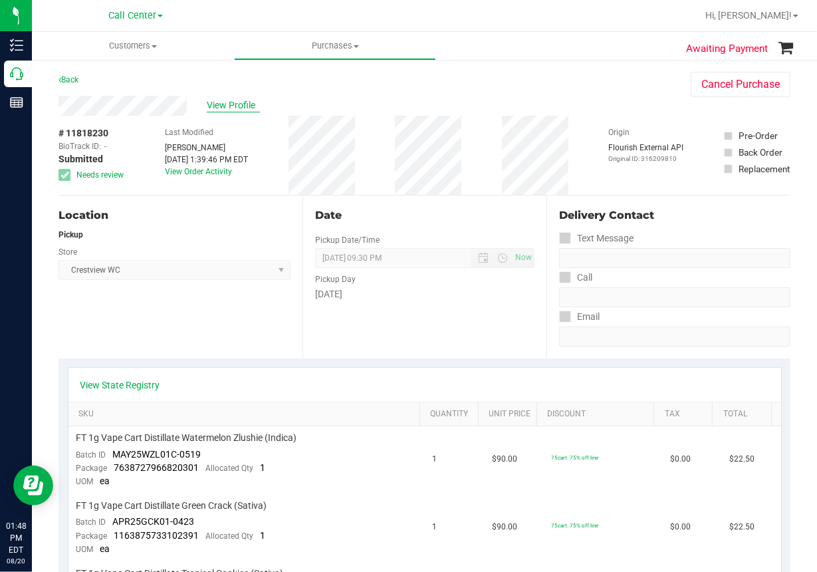
click at [243, 103] on span "View Profile" at bounding box center [233, 105] width 53 height 14
